Goal: Task Accomplishment & Management: Manage account settings

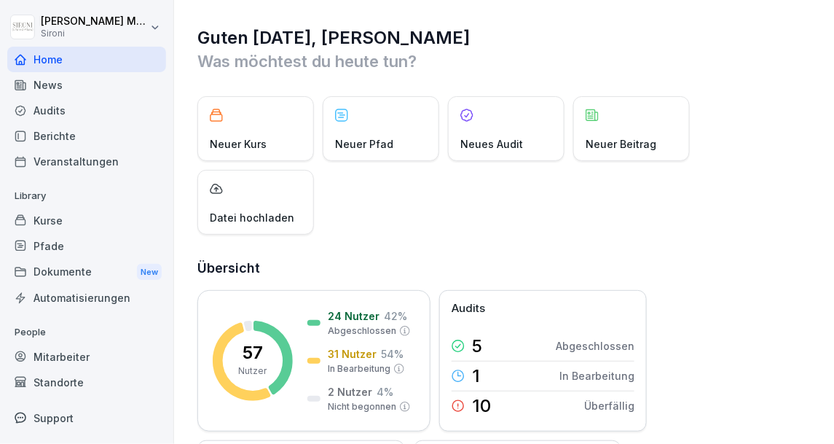
click at [45, 216] on div "Kurse" at bounding box center [86, 220] width 159 height 25
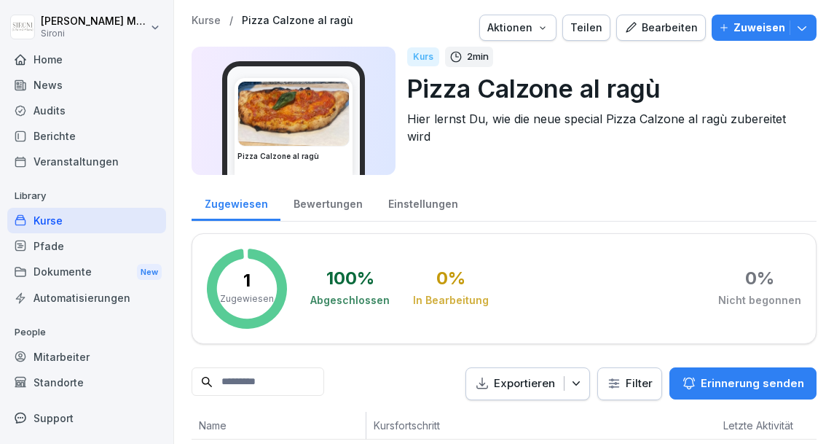
click at [663, 21] on div "Bearbeiten" at bounding box center [661, 28] width 74 height 16
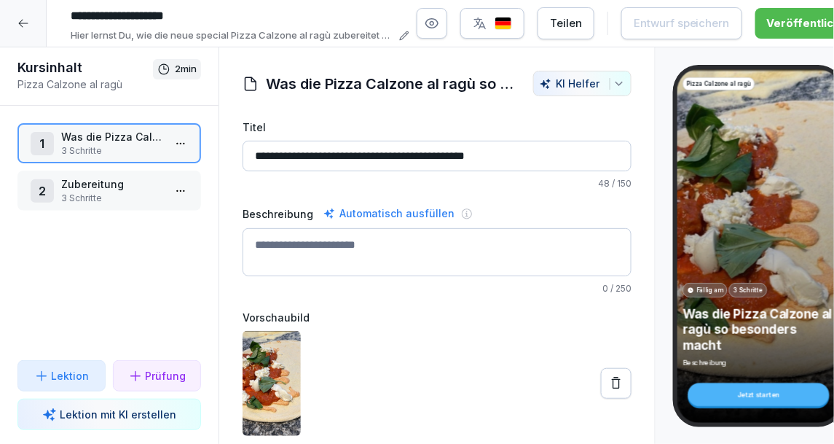
click at [548, 155] on input "**********" at bounding box center [437, 156] width 389 height 31
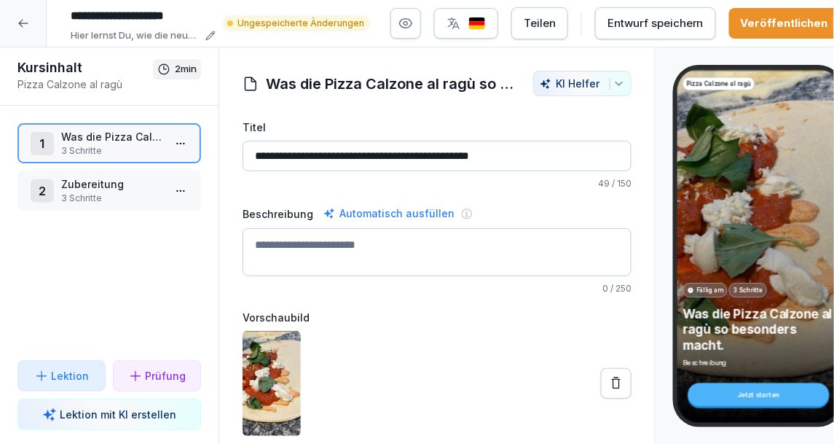
type input "**********"
click at [691, 16] on div "Entwurf speichern" at bounding box center [656, 23] width 96 height 16
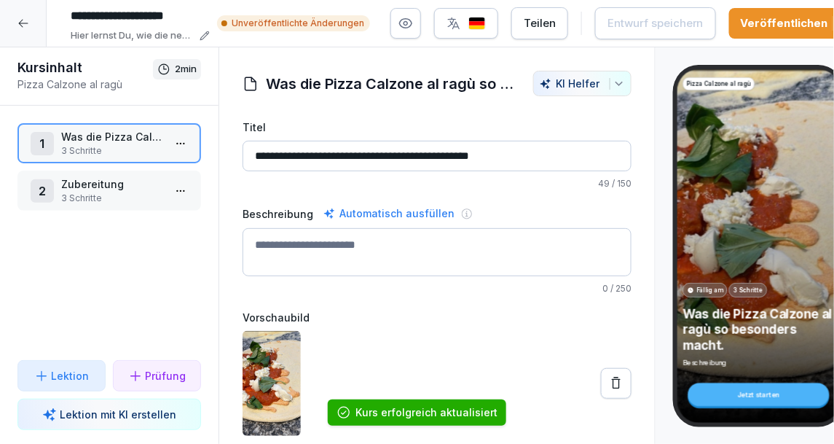
click at [799, 26] on div "Veröffentlichen" at bounding box center [793, 23] width 104 height 16
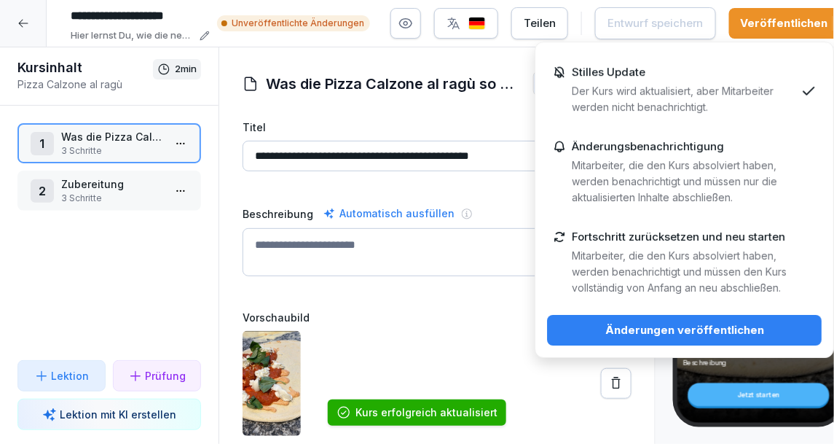
click at [643, 162] on p "Mitarbeiter, die den Kurs absolviert haben, werden benachrichtigt und müssen nu…" at bounding box center [684, 181] width 224 height 48
click at [601, 330] on div "Änderungen veröffentlichen" at bounding box center [684, 330] width 251 height 16
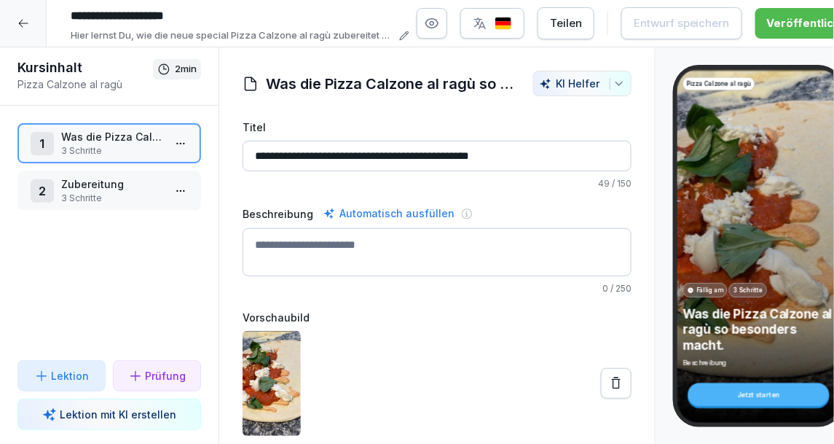
click at [23, 28] on icon at bounding box center [23, 23] width 12 height 12
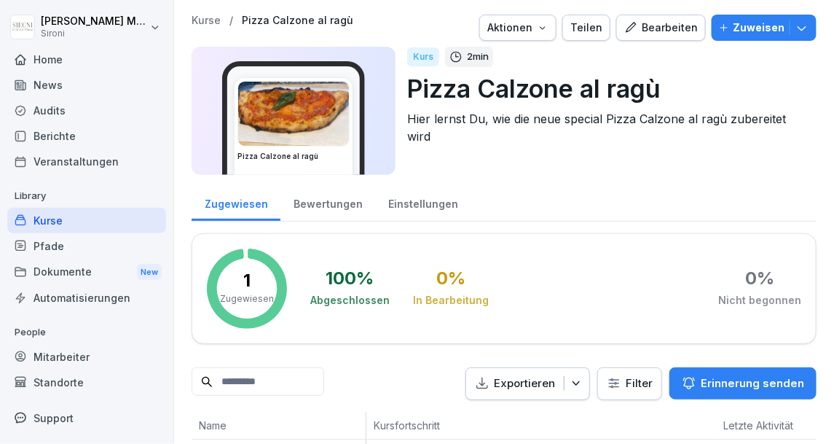
click at [675, 30] on div "Bearbeiten" at bounding box center [661, 28] width 74 height 16
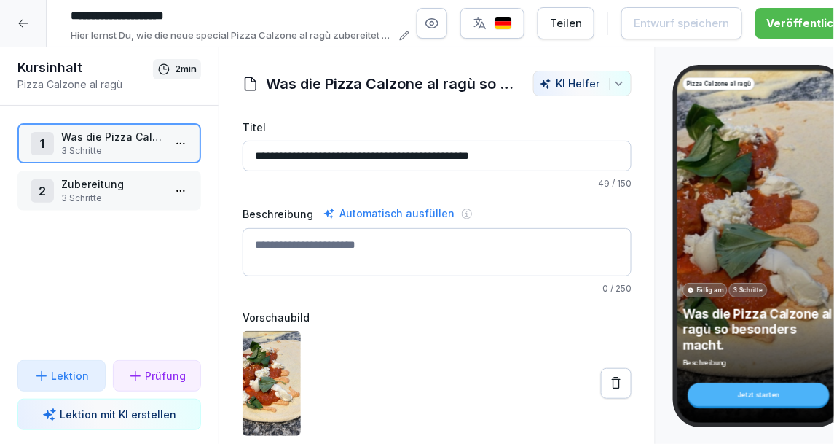
click at [25, 25] on icon at bounding box center [23, 23] width 12 height 12
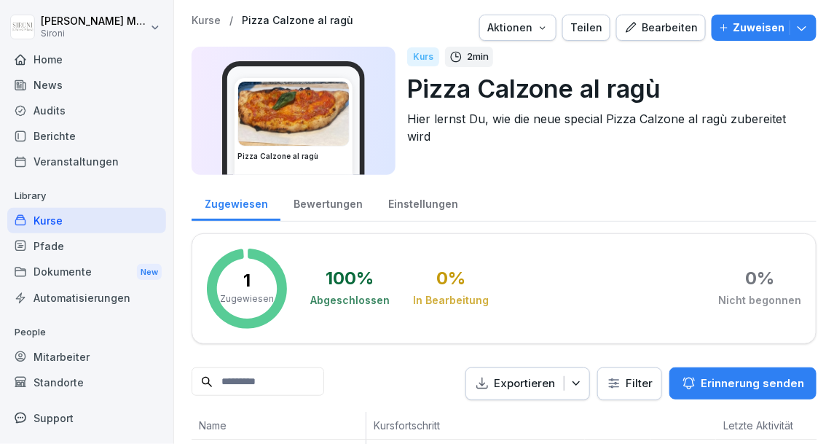
scroll to position [52, 0]
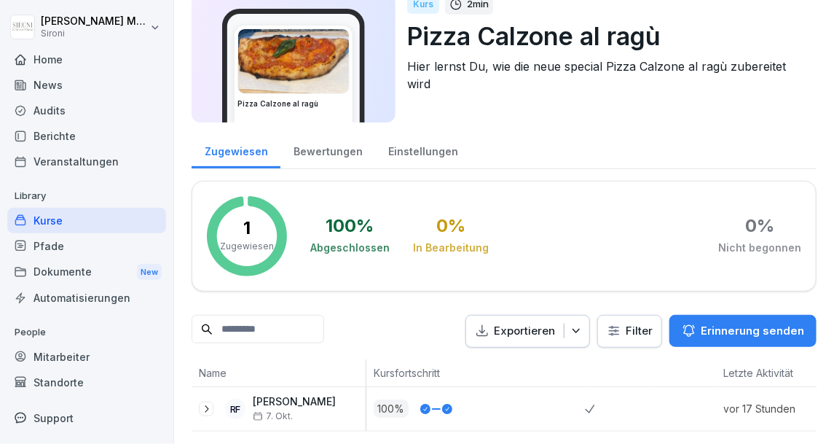
click at [202, 407] on icon at bounding box center [206, 409] width 12 height 12
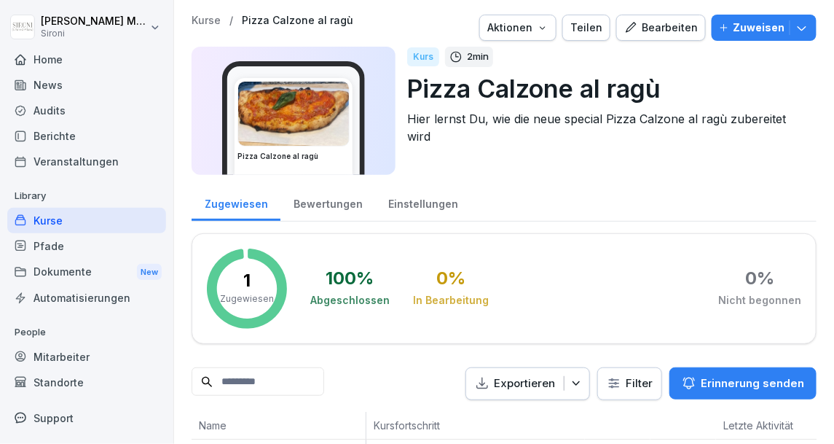
scroll to position [112, 0]
